Goal: Check status: Check status

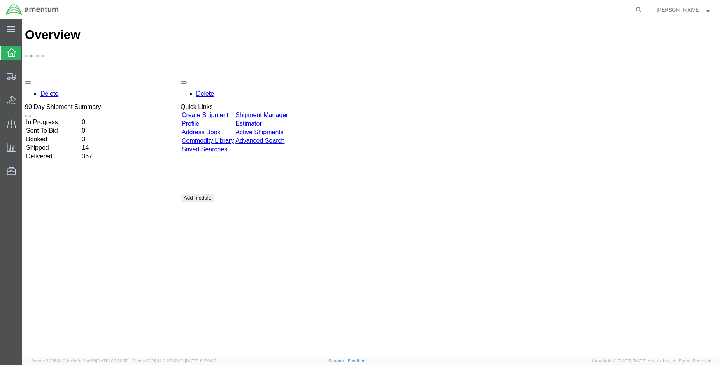
click at [48, 144] on td "Shipped" at bounding box center [53, 148] width 55 height 8
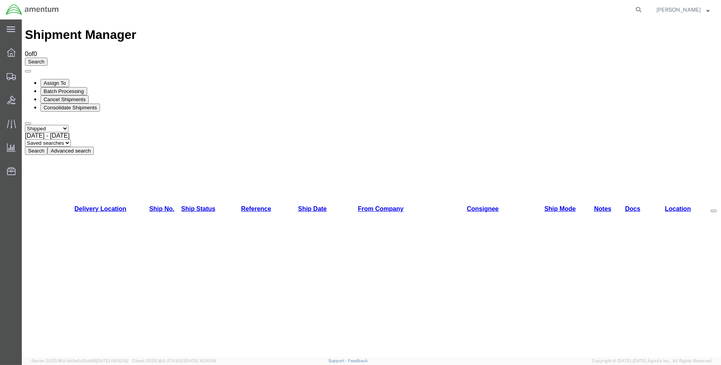
click at [47, 147] on button "Search" at bounding box center [36, 151] width 23 height 8
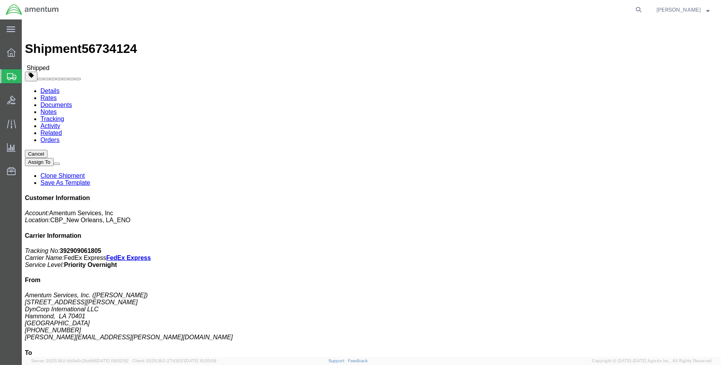
click link "Tracking"
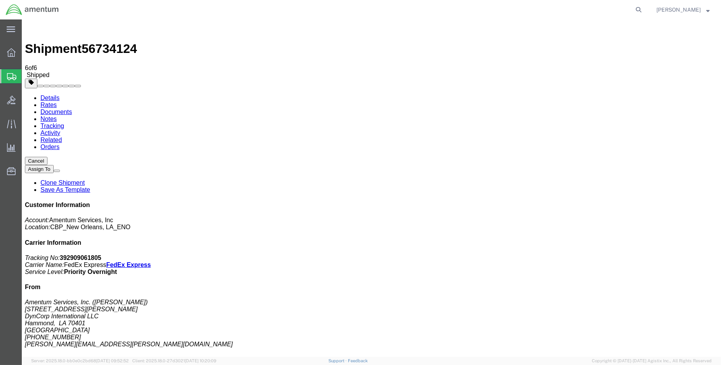
click at [44, 95] on link "Details" at bounding box center [49, 98] width 19 height 7
click at [11, 12] on img at bounding box center [32, 10] width 54 height 12
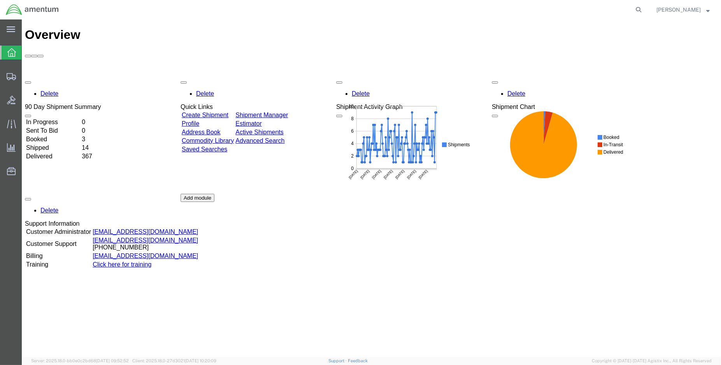
click at [51, 135] on td "Booked" at bounding box center [53, 139] width 55 height 8
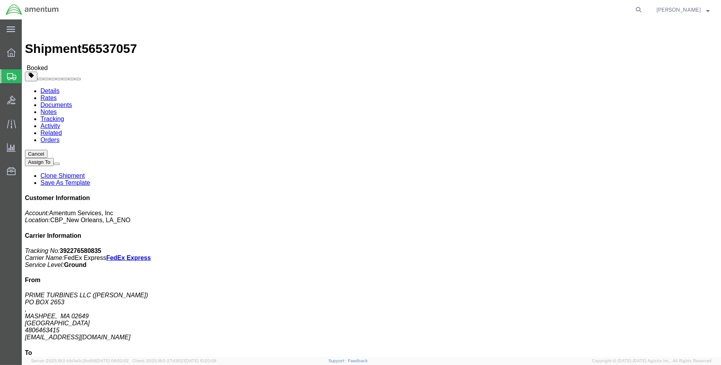
click at [12, 11] on img at bounding box center [32, 10] width 54 height 12
